Goal: Task Accomplishment & Management: Use online tool/utility

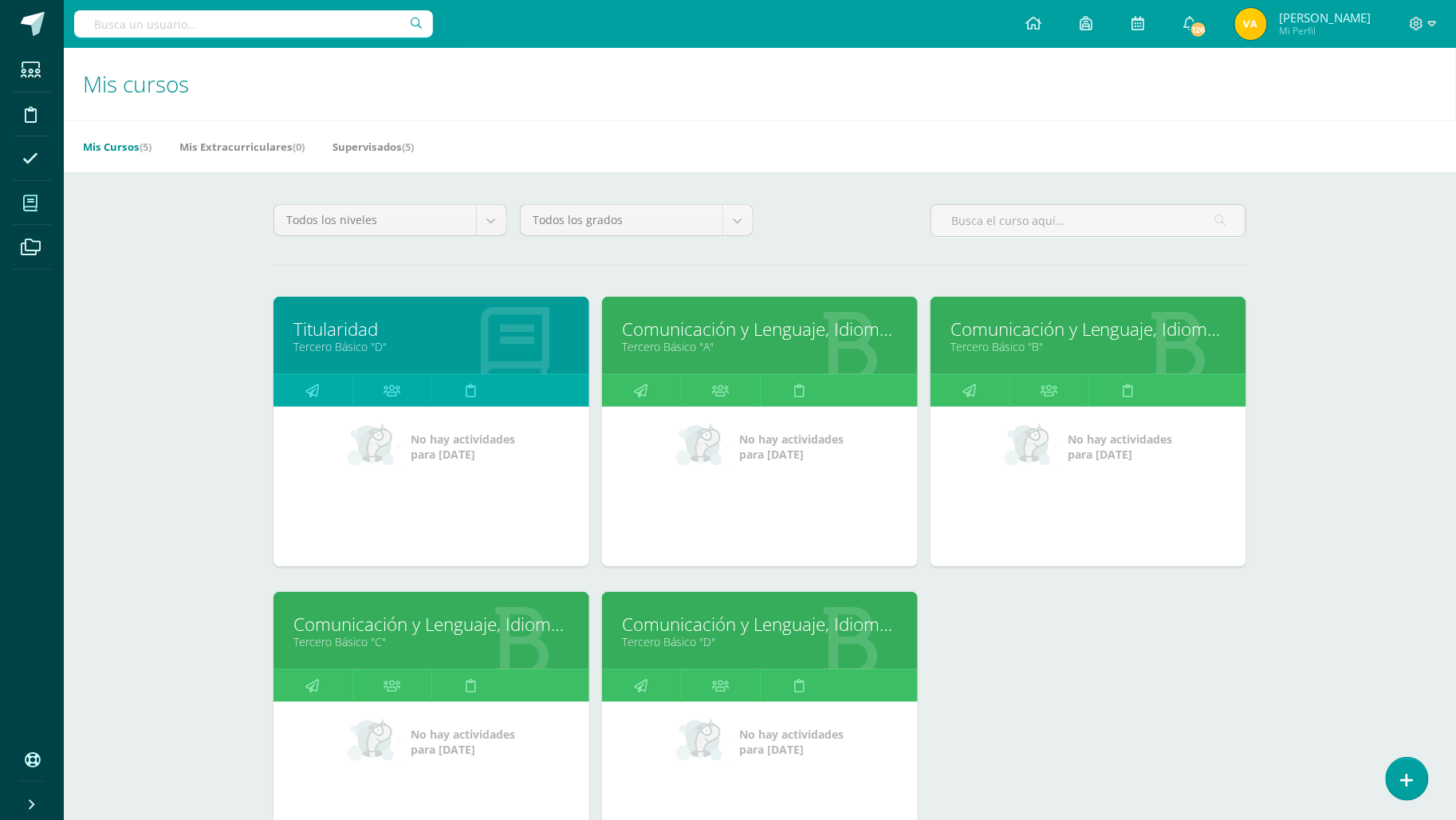
click at [342, 339] on link "Titularidad" at bounding box center [430, 329] width 276 height 25
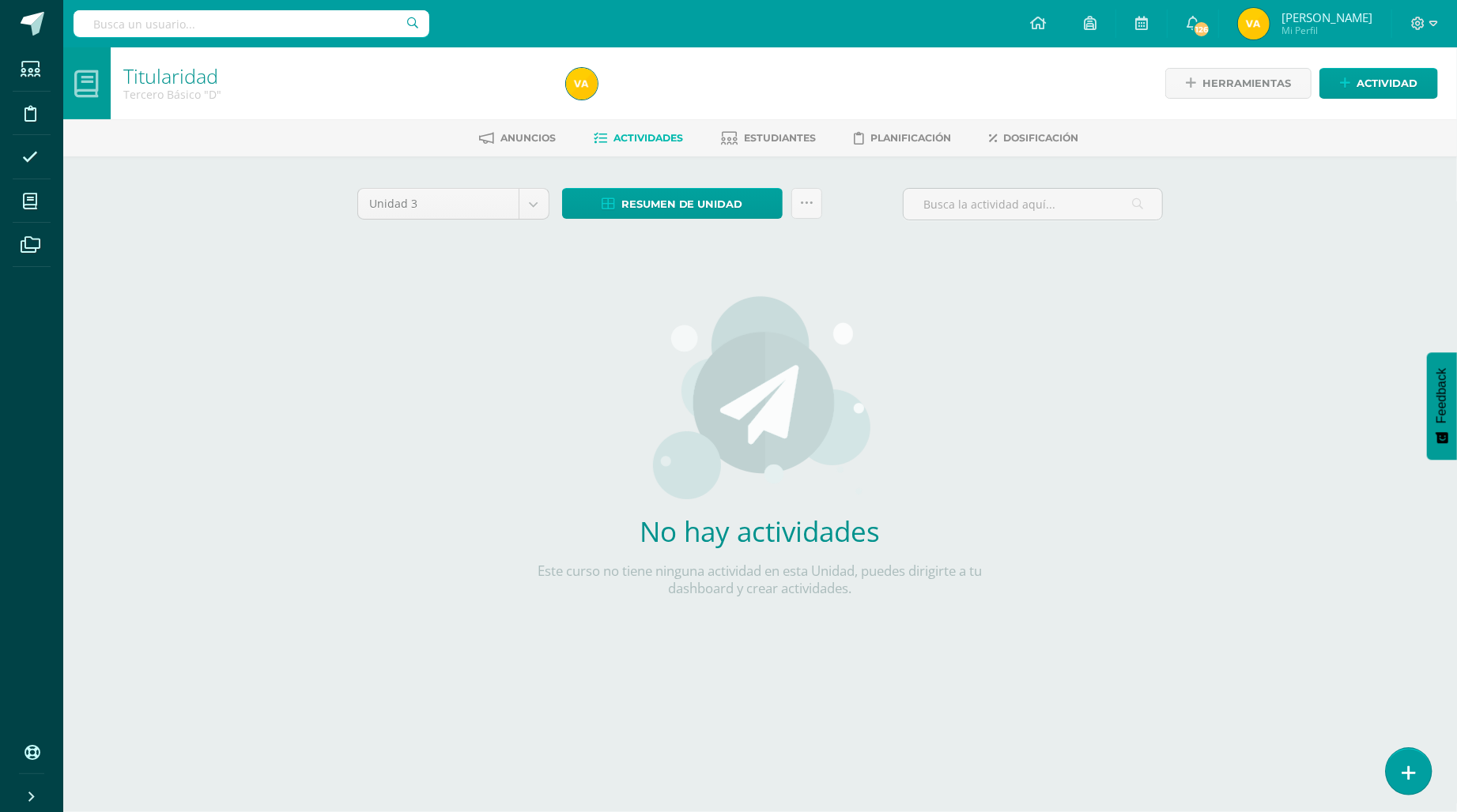
click at [1415, 768] on link at bounding box center [1408, 771] width 45 height 46
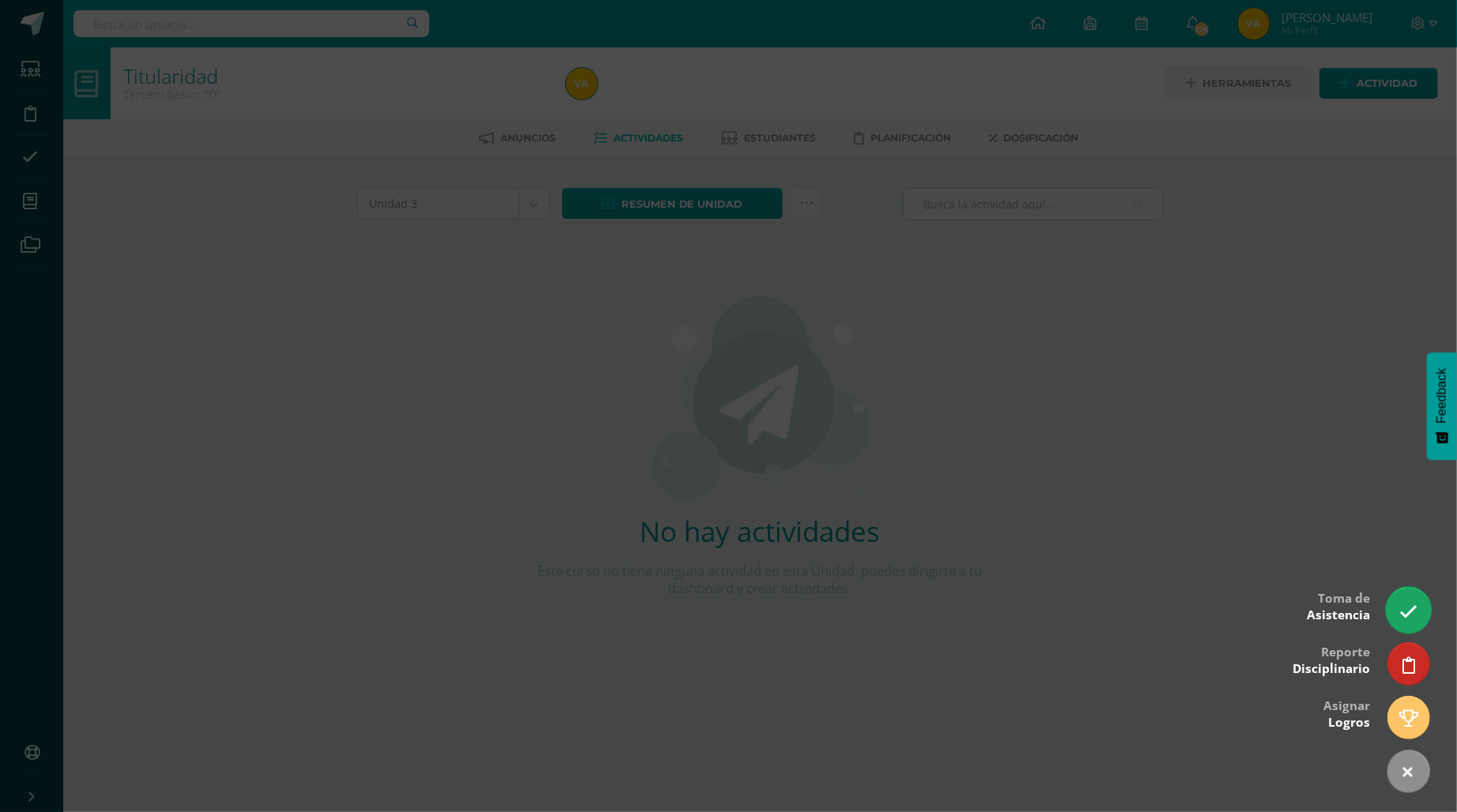
click at [1413, 614] on icon at bounding box center [1408, 611] width 18 height 18
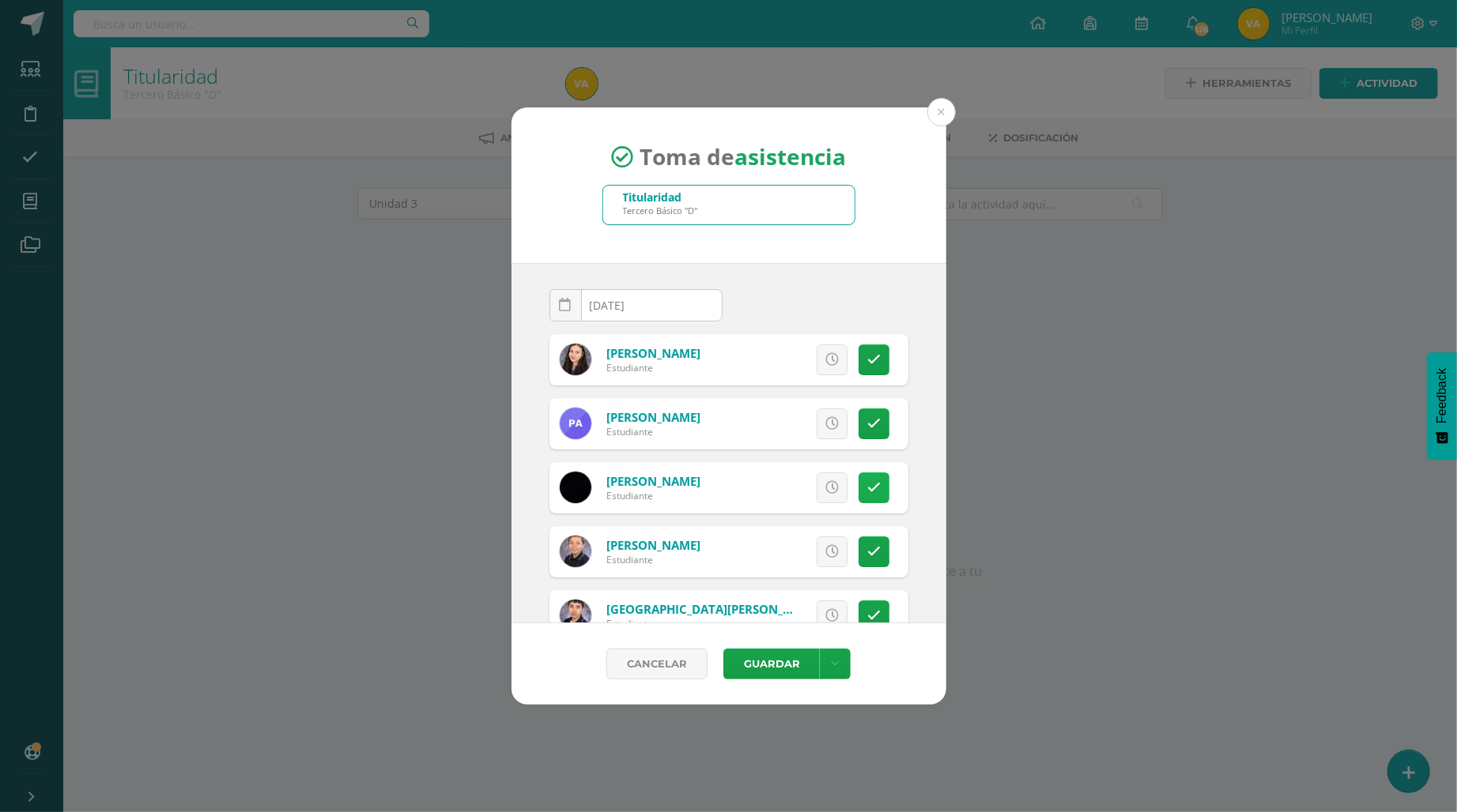
click at [867, 487] on link at bounding box center [873, 488] width 31 height 31
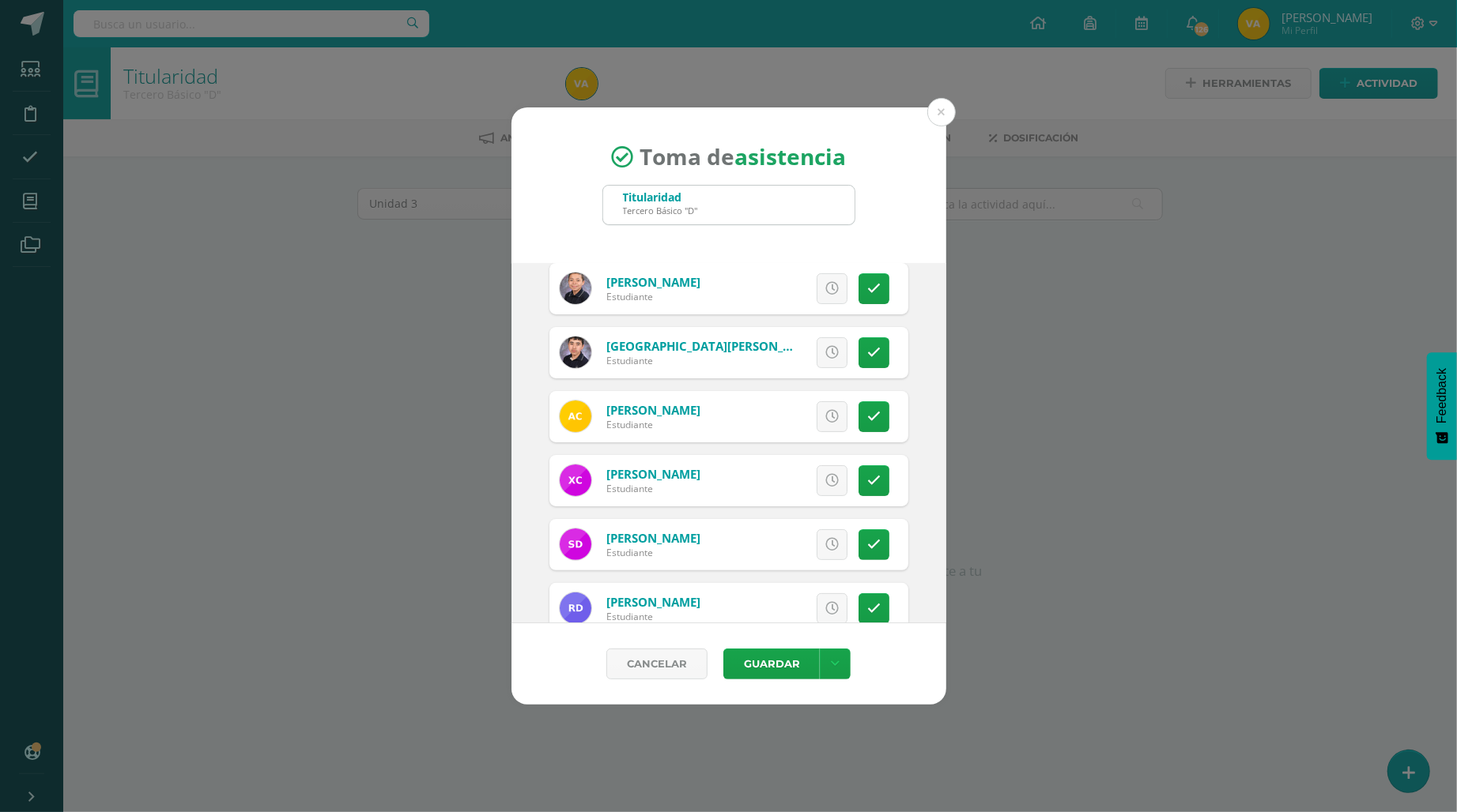
scroll to position [351, 0]
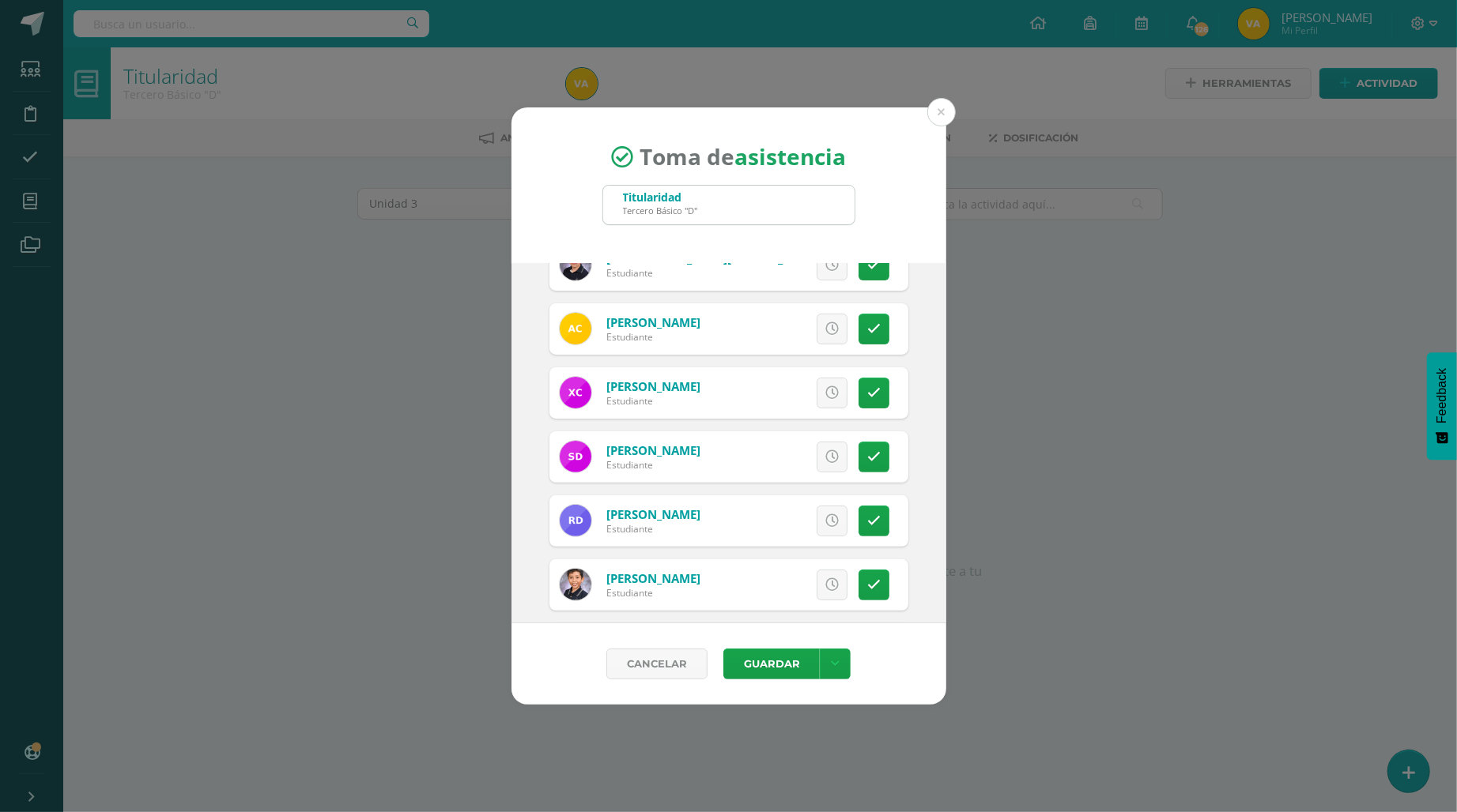
click at [851, 472] on div "Excusa Detalles sobre excusa: Añadir excusa a todas las inasistencias del día C…" at bounding box center [794, 457] width 228 height 51
click at [858, 465] on link at bounding box center [873, 456] width 31 height 31
click at [794, 453] on span "Excusa" at bounding box center [805, 457] width 44 height 30
click at [730, 315] on textarea at bounding box center [743, 335] width 196 height 79
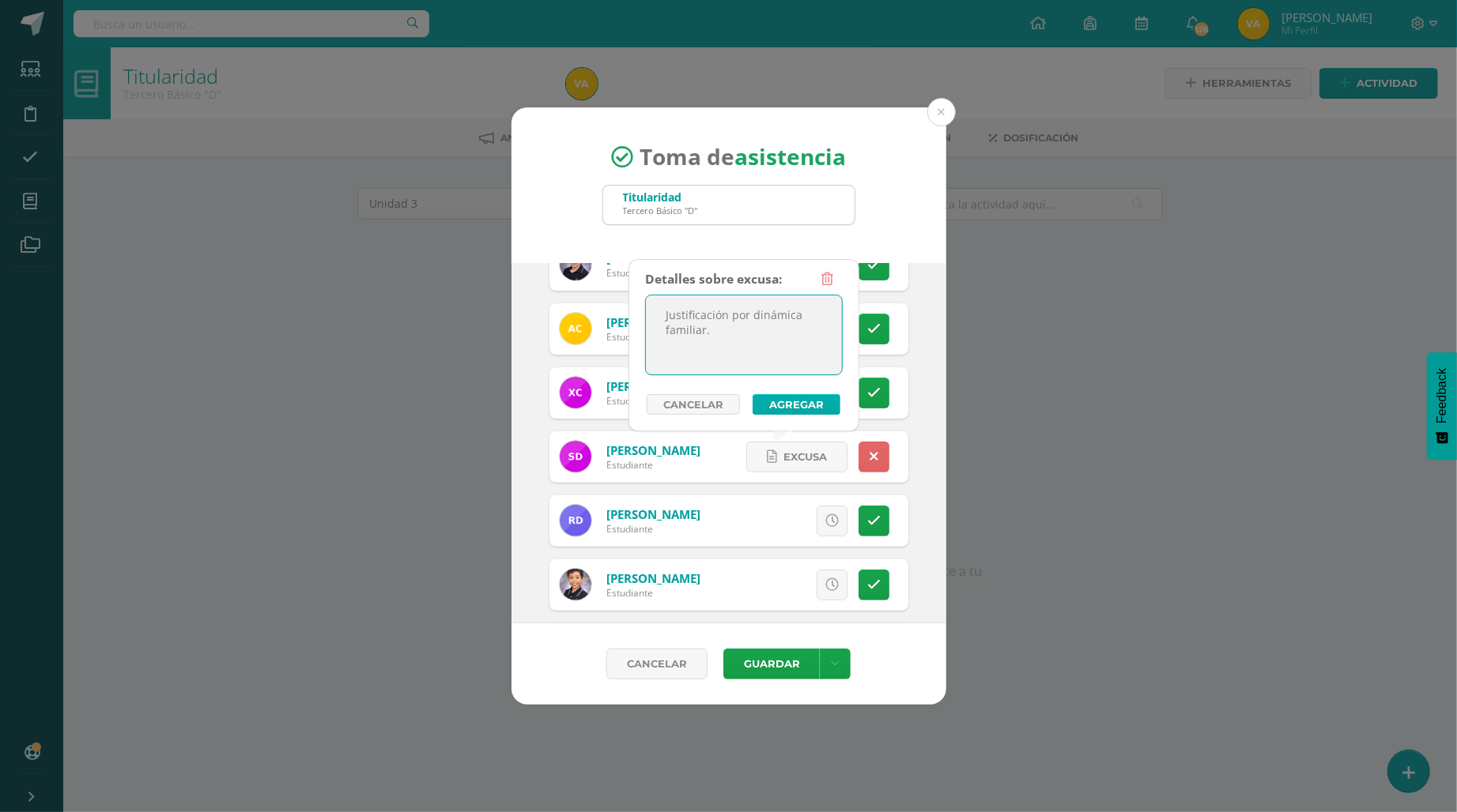
type textarea "Justificación por dinámica familiar."
click at [806, 413] on button "Agregar" at bounding box center [797, 405] width 88 height 21
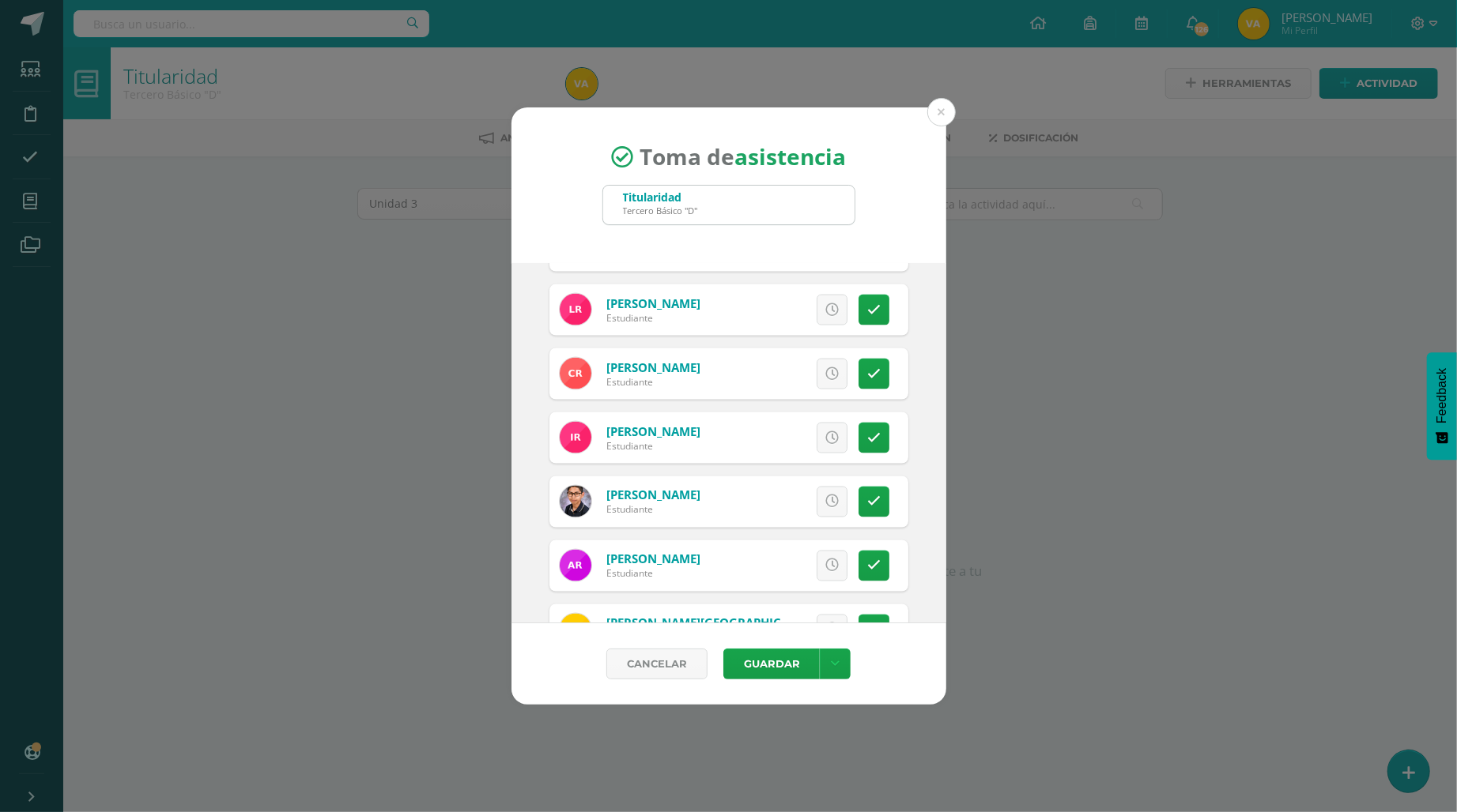
scroll to position [1931, 0]
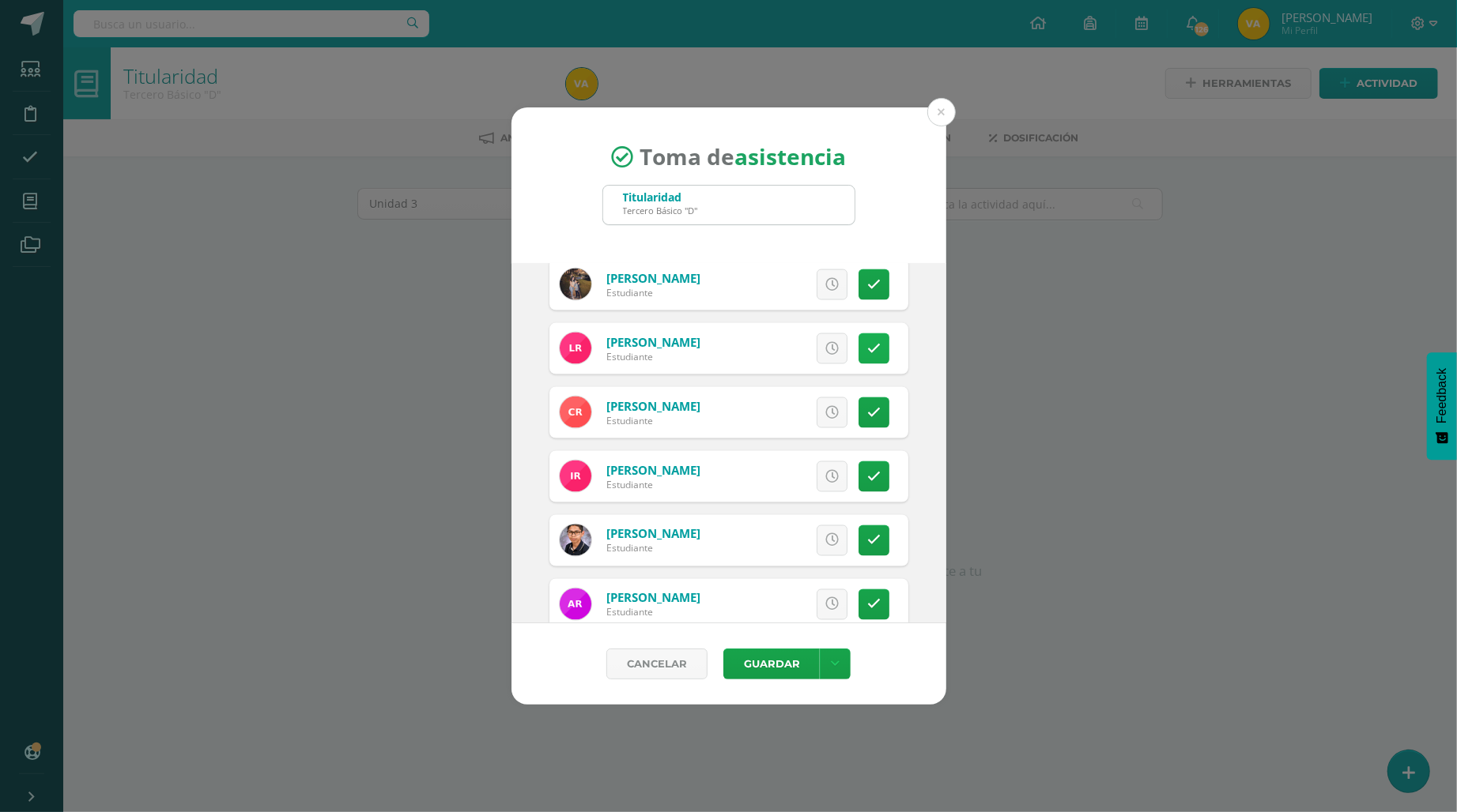
click at [867, 345] on icon at bounding box center [873, 348] width 13 height 13
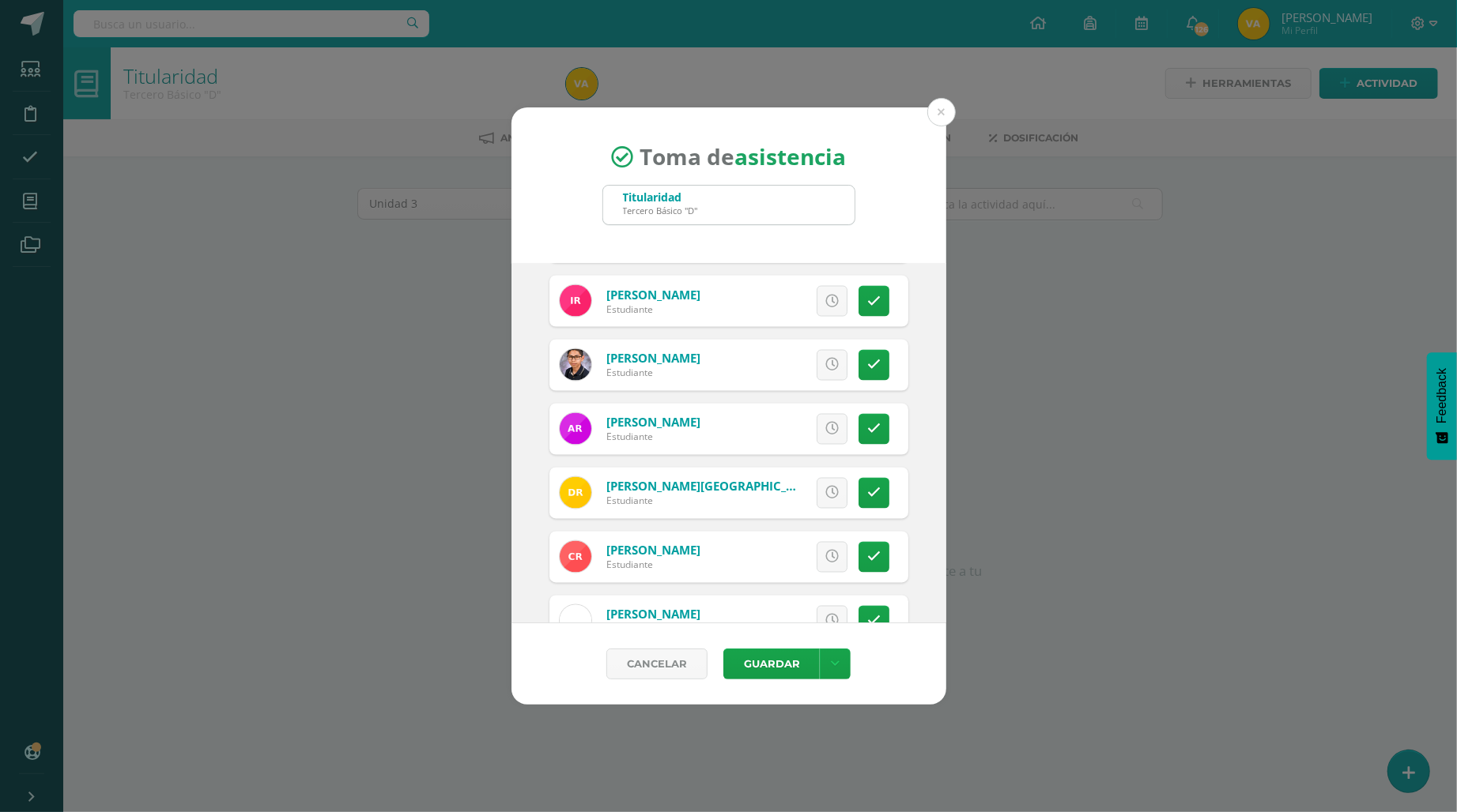
scroll to position [2194, 0]
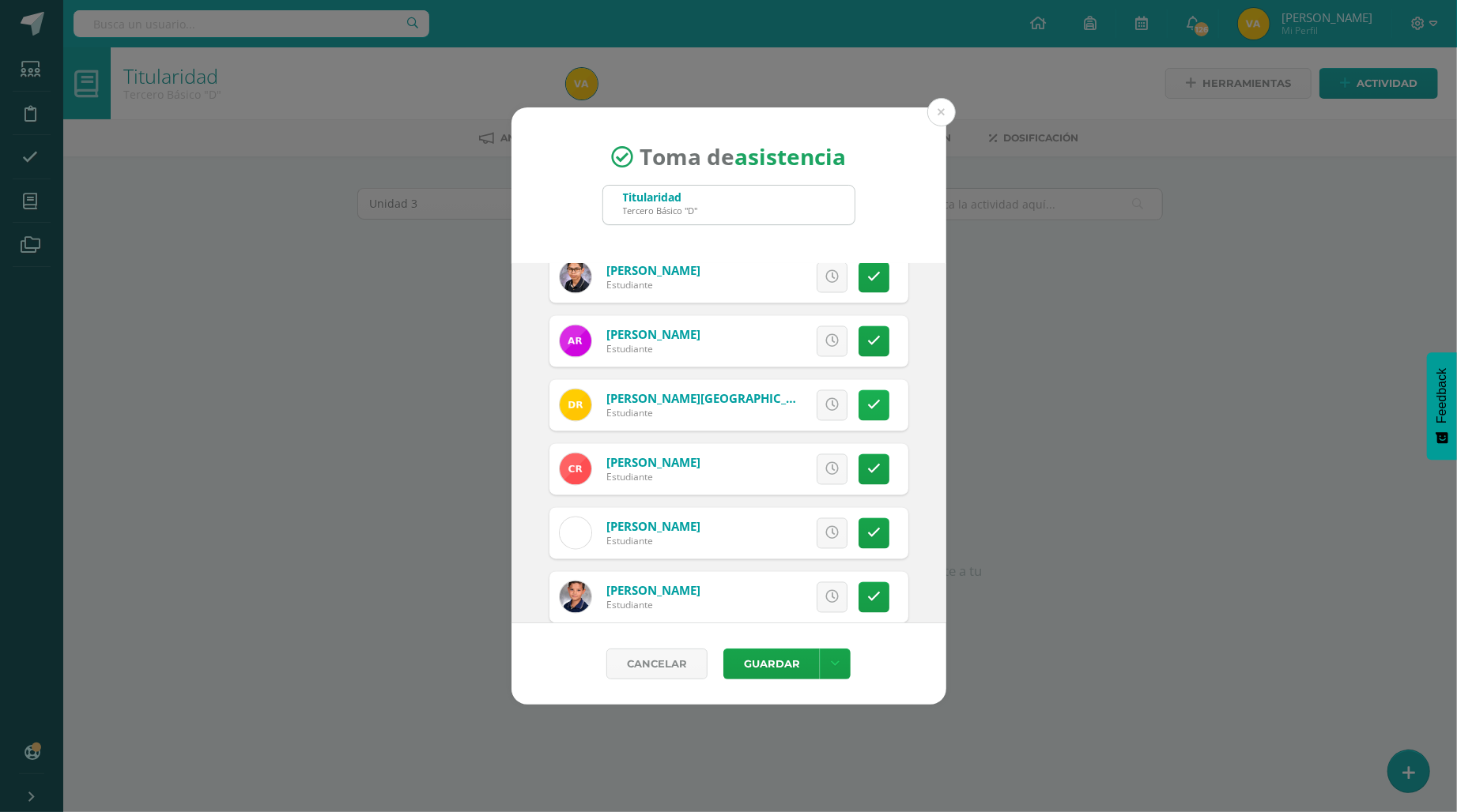
click at [867, 411] on icon at bounding box center [873, 406] width 13 height 13
click at [773, 664] on button "Guardar" at bounding box center [771, 664] width 97 height 31
